Goal: Transaction & Acquisition: Purchase product/service

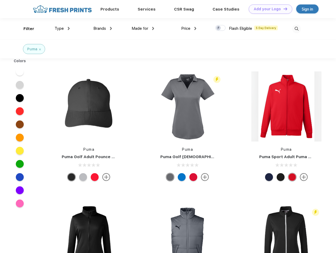
click at [268, 9] on link "Add your Logo Design Tool" at bounding box center [270, 8] width 43 height 9
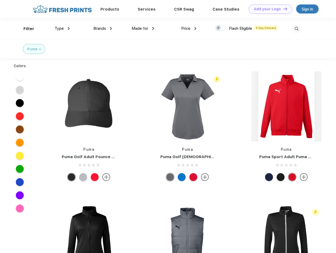
click at [0, 0] on div "Design Tool" at bounding box center [0, 0] width 0 height 0
click at [283, 9] on link "Add your Logo Design Tool" at bounding box center [270, 8] width 43 height 9
click at [25, 29] on div "Filter" at bounding box center [28, 29] width 11 height 6
click at [62, 28] on span "Type" at bounding box center [59, 28] width 9 height 5
click at [103, 28] on span "Brands" at bounding box center [99, 28] width 13 height 5
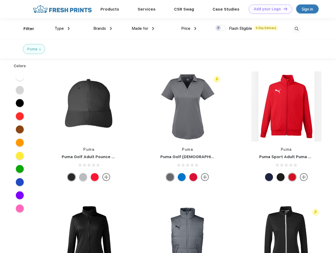
click at [143, 28] on span "Made for" at bounding box center [139, 28] width 17 height 5
click at [189, 28] on span "Price" at bounding box center [185, 28] width 9 height 5
click at [220, 28] on div at bounding box center [220, 28] width 10 height 6
click at [218, 28] on input "checkbox" at bounding box center [216, 26] width 3 height 3
click at [296, 29] on img at bounding box center [296, 29] width 9 height 9
